Goal: Use online tool/utility

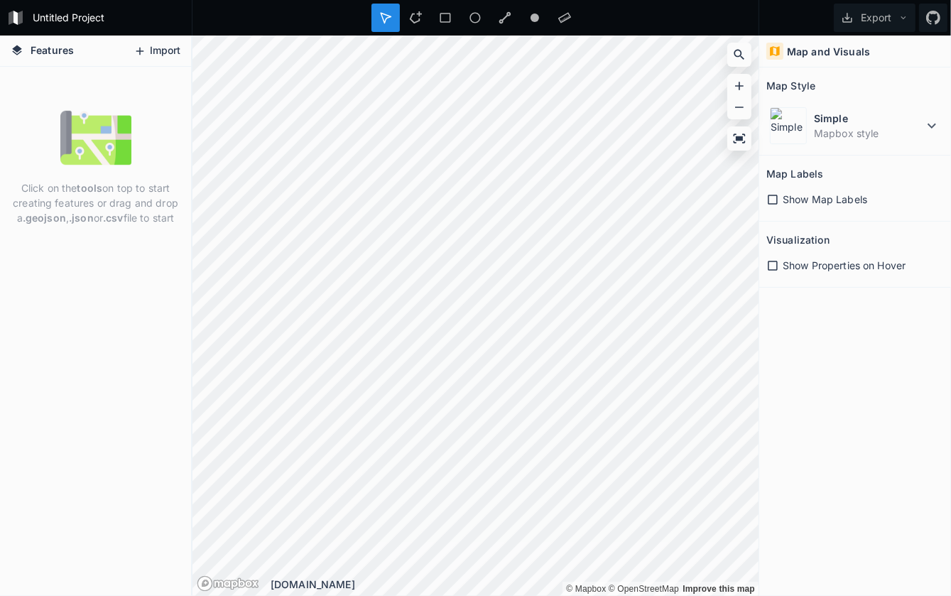
click at [156, 46] on button "Import" at bounding box center [156, 51] width 61 height 23
click at [87, 147] on img at bounding box center [95, 137] width 71 height 71
click at [825, 133] on dd "Mapbox style" at bounding box center [868, 133] width 109 height 15
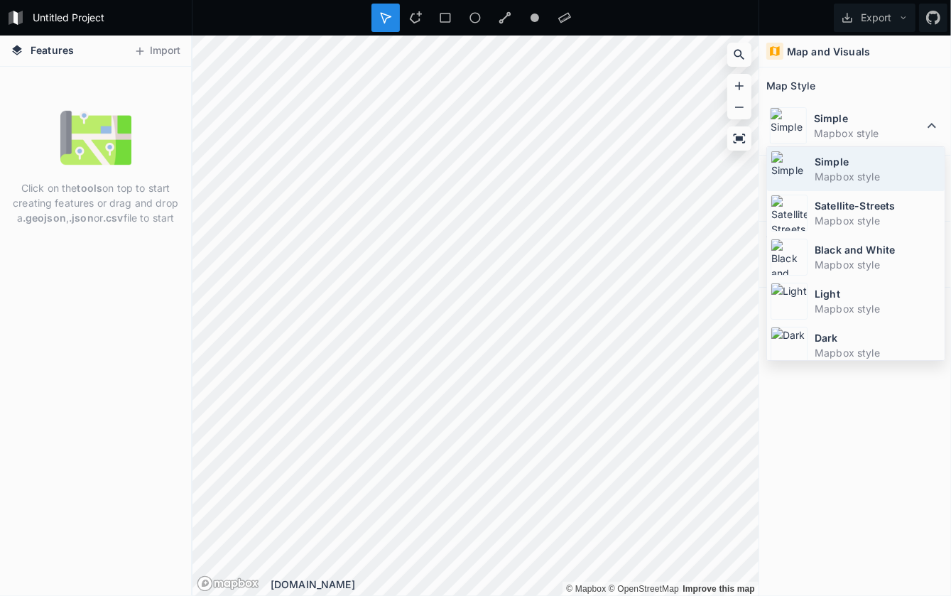
click at [829, 166] on dt "Simple" at bounding box center [877, 161] width 126 height 15
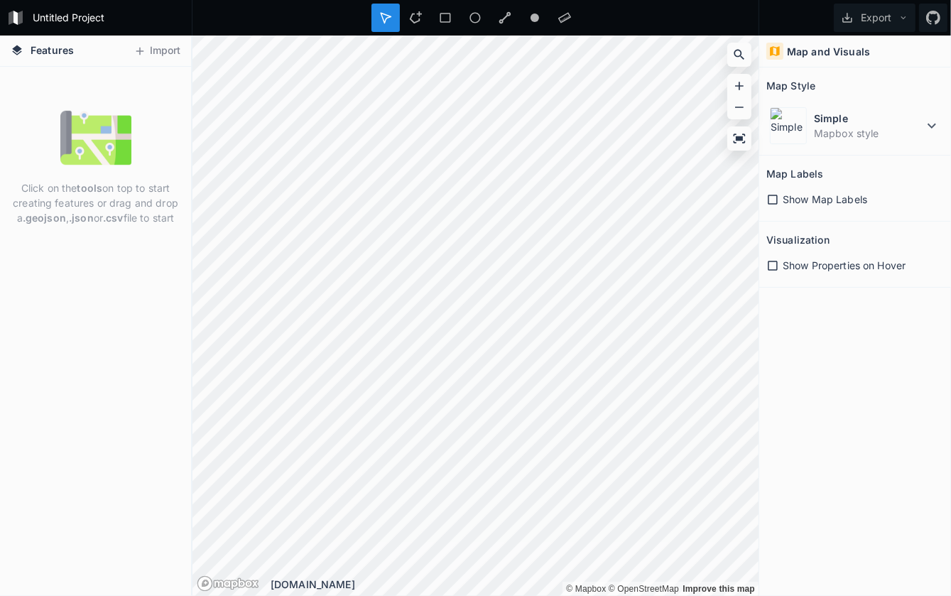
click at [812, 50] on h4 "Map and Visuals" at bounding box center [828, 51] width 83 height 15
click at [163, 50] on button "Import" at bounding box center [156, 51] width 61 height 23
click at [284, 585] on div "[DOMAIN_NAME]" at bounding box center [515, 584] width 488 height 15
click at [761, 266] on section "Visualization Show Properties on Hover" at bounding box center [855, 255] width 192 height 66
click at [772, 266] on icon at bounding box center [772, 265] width 13 height 13
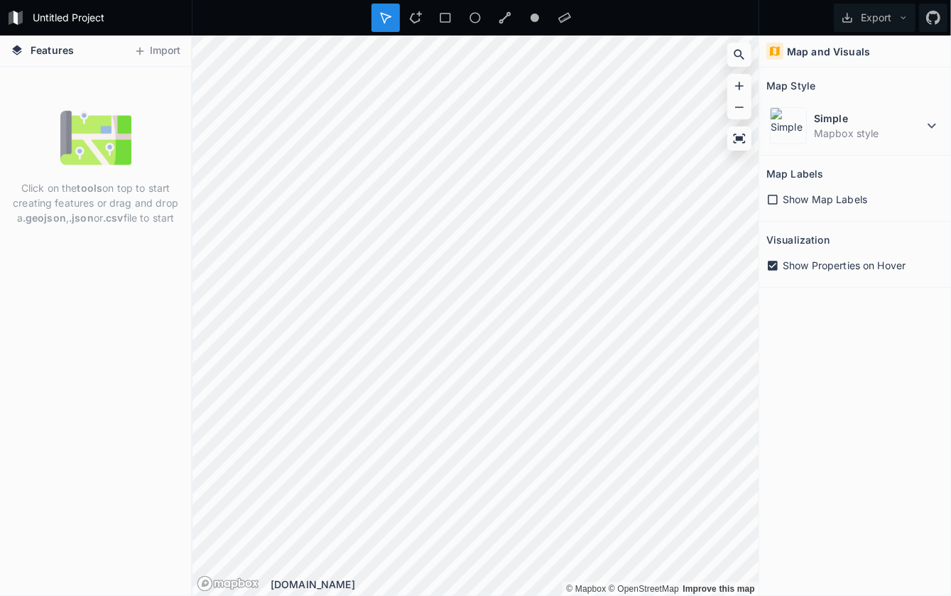
click at [772, 197] on icon at bounding box center [772, 199] width 13 height 13
click at [414, 16] on icon at bounding box center [415, 17] width 13 height 13
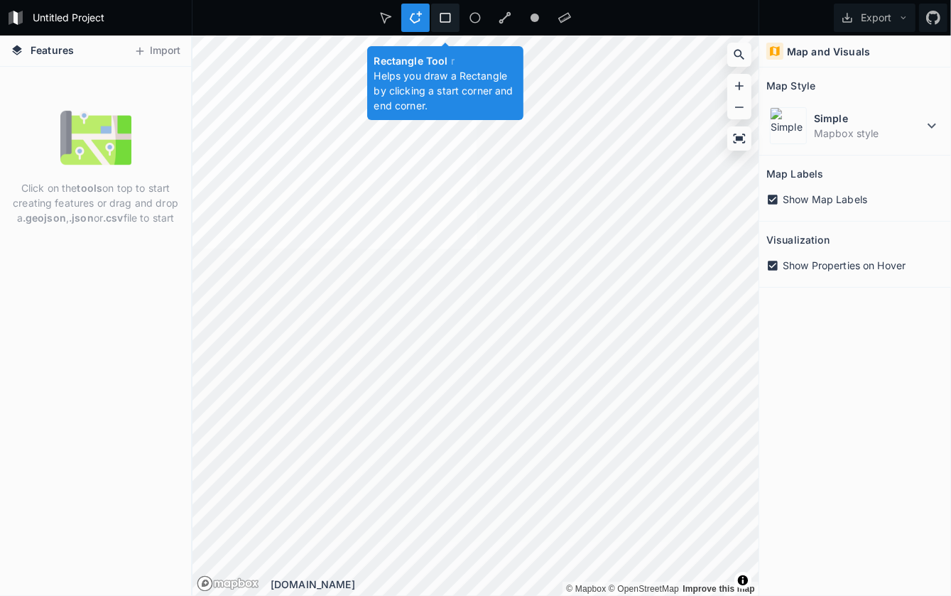
click at [445, 21] on icon at bounding box center [445, 17] width 13 height 13
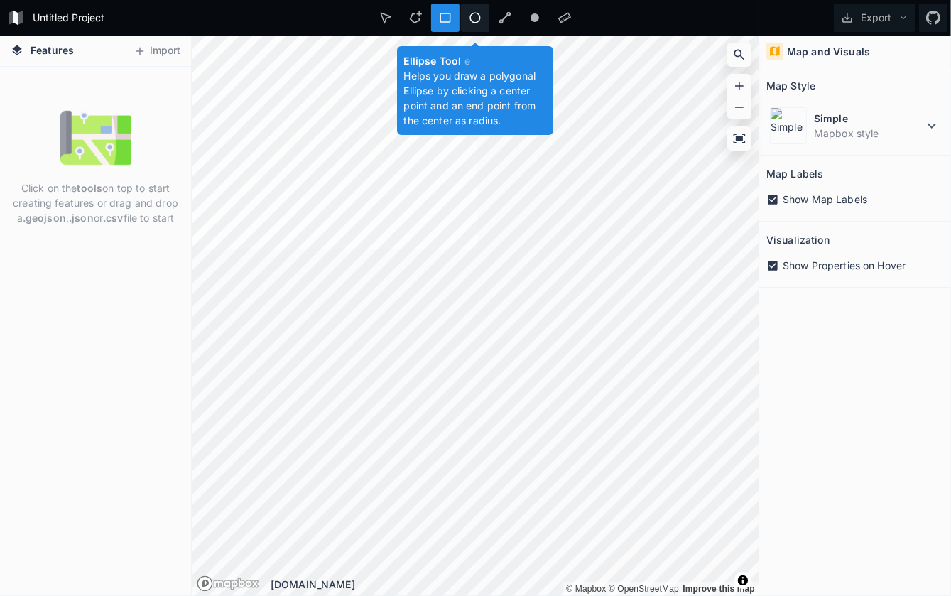
click at [479, 23] on icon at bounding box center [475, 17] width 13 height 13
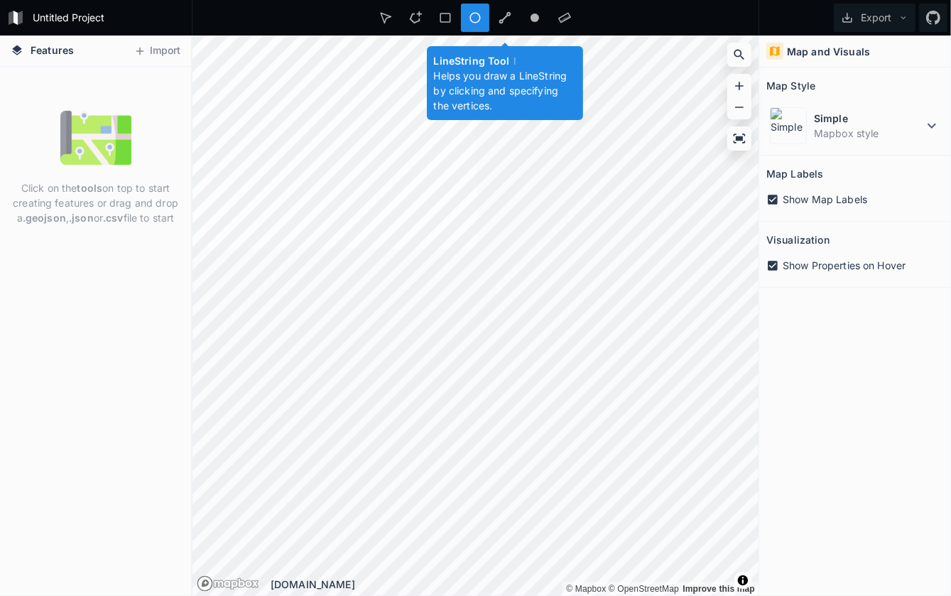
click at [519, 19] on div "LineString Tool l Helps you draw a LineString by clicking and specifying the ve…" at bounding box center [475, 18] width 209 height 28
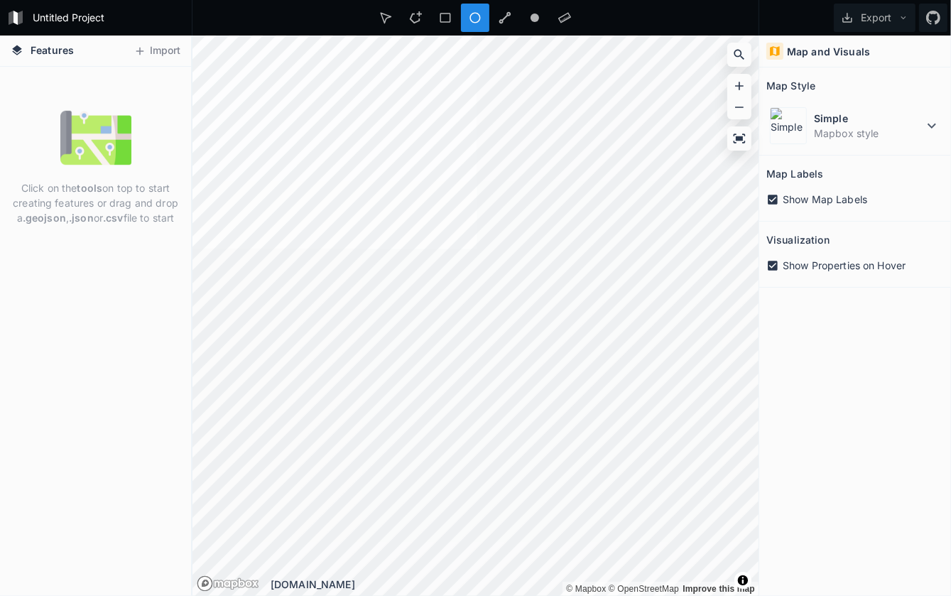
click at [94, 141] on img at bounding box center [95, 137] width 71 height 71
click at [53, 57] on h4 "Features" at bounding box center [42, 51] width 77 height 31
click at [63, 12] on form "Untitled Project" at bounding box center [108, 17] width 160 height 21
